Goal: Task Accomplishment & Management: Manage account settings

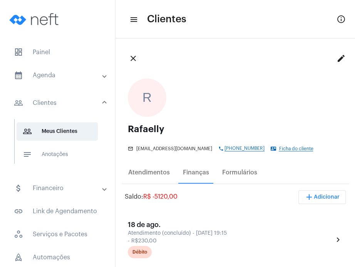
click at [64, 73] on mat-panel-title "calendar_month_outlined Agenda" at bounding box center [58, 75] width 89 height 9
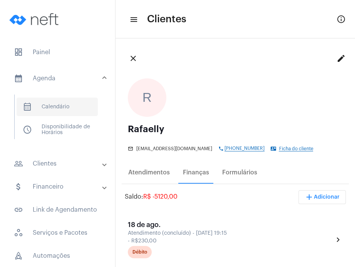
click at [64, 104] on span "calendar_month_outlined Calendário" at bounding box center [57, 107] width 81 height 18
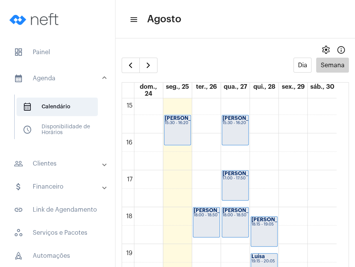
scroll to position [583, 0]
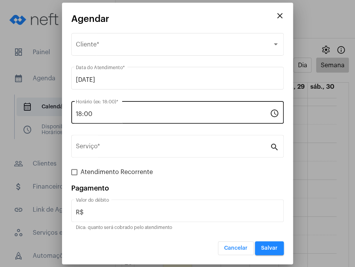
click at [129, 109] on div "18:00 Horário (ex: 18:00) *" at bounding box center [173, 112] width 194 height 24
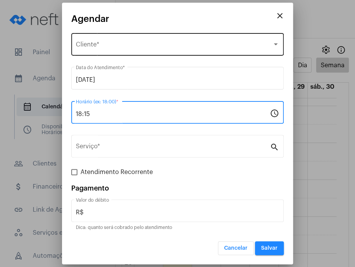
type input "18:15"
click at [144, 50] on div "Selecione o Cliente Cliente *" at bounding box center [177, 44] width 203 height 24
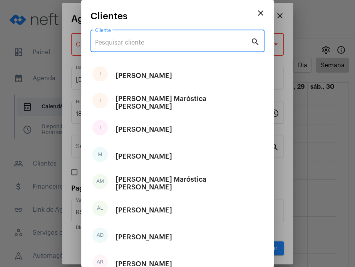
click at [144, 43] on input "Cliente" at bounding box center [172, 42] width 155 height 7
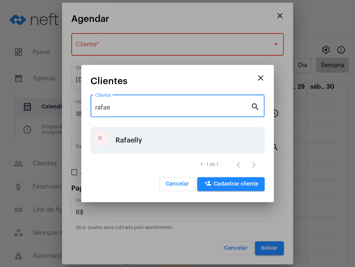
type input "rafae"
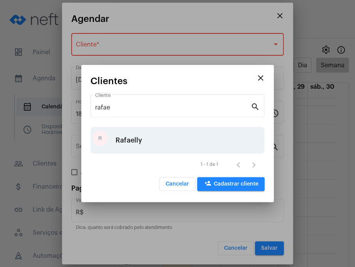
click at [125, 140] on div "Rafaelly" at bounding box center [128, 140] width 27 height 23
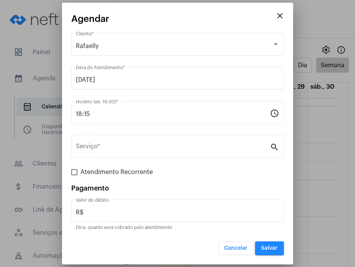
click at [125, 140] on div "Serviço *" at bounding box center [173, 146] width 194 height 24
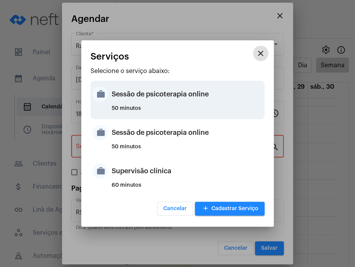
click at [134, 96] on div "Sessão de psicoterapia online" at bounding box center [187, 94] width 151 height 23
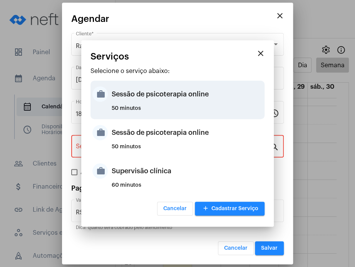
type input "Sessão de psicoterapia online"
type input "R$ 230"
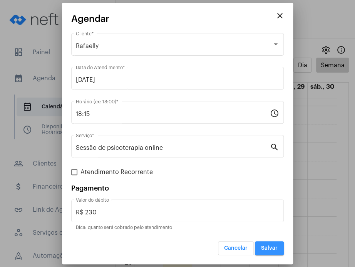
click at [272, 252] on button "Salvar" at bounding box center [269, 249] width 29 height 14
